Goal: Find contact information: Find contact information

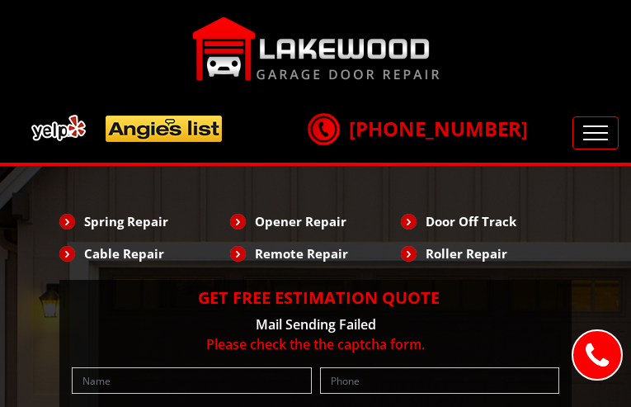
type input "asKcSJjpCiKGDCeR"
type input "4319883859"
type input "[EMAIL_ADDRESS][DOMAIN_NAME]"
type input "PBGNyHXyT"
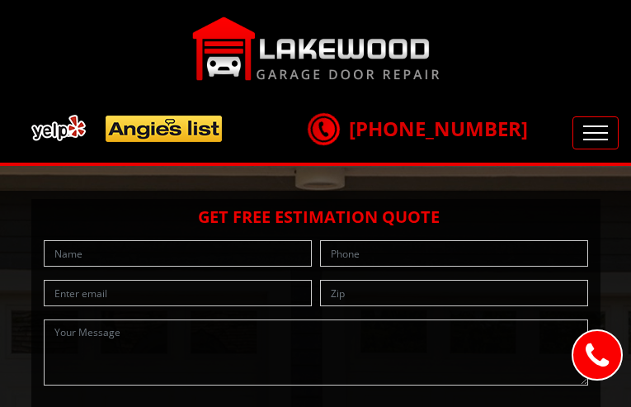
type input "PigYQhCISDifwa"
type input "3908658329"
type input "[EMAIL_ADDRESS][DOMAIN_NAME]"
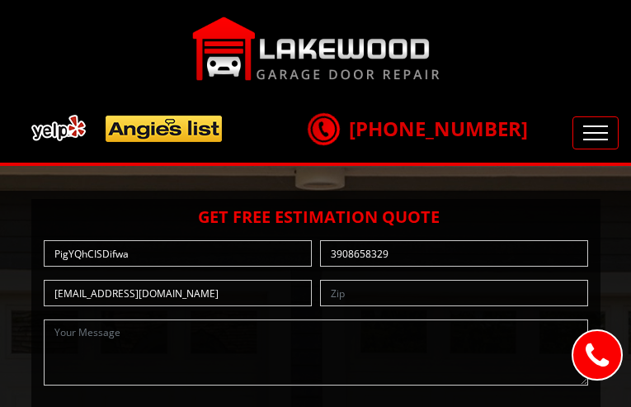
type input "JKXDgFdYERuRHT"
